Goal: Information Seeking & Learning: Learn about a topic

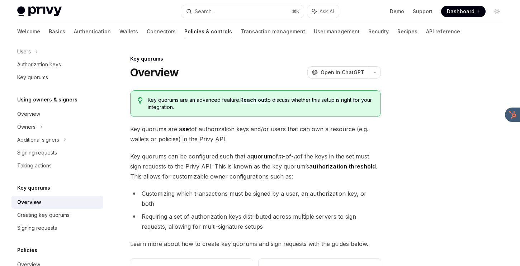
scroll to position [123, 0]
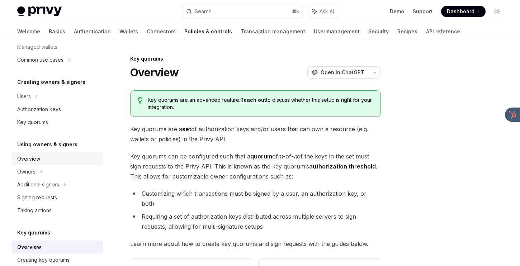
click at [64, 156] on div "Overview" at bounding box center [58, 159] width 82 height 9
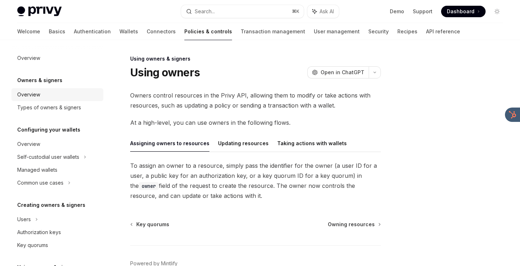
click at [53, 100] on link "Overview" at bounding box center [57, 94] width 92 height 13
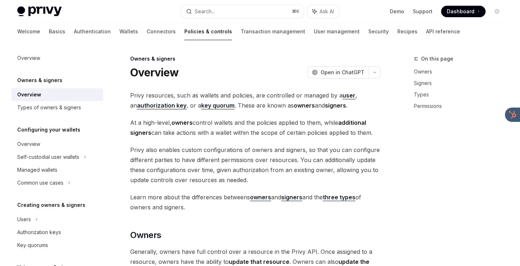
type textarea "*"
drag, startPoint x: 241, startPoint y: 209, endPoint x: 241, endPoint y: 188, distance: 20.5
